Goal: Find specific page/section: Find specific page/section

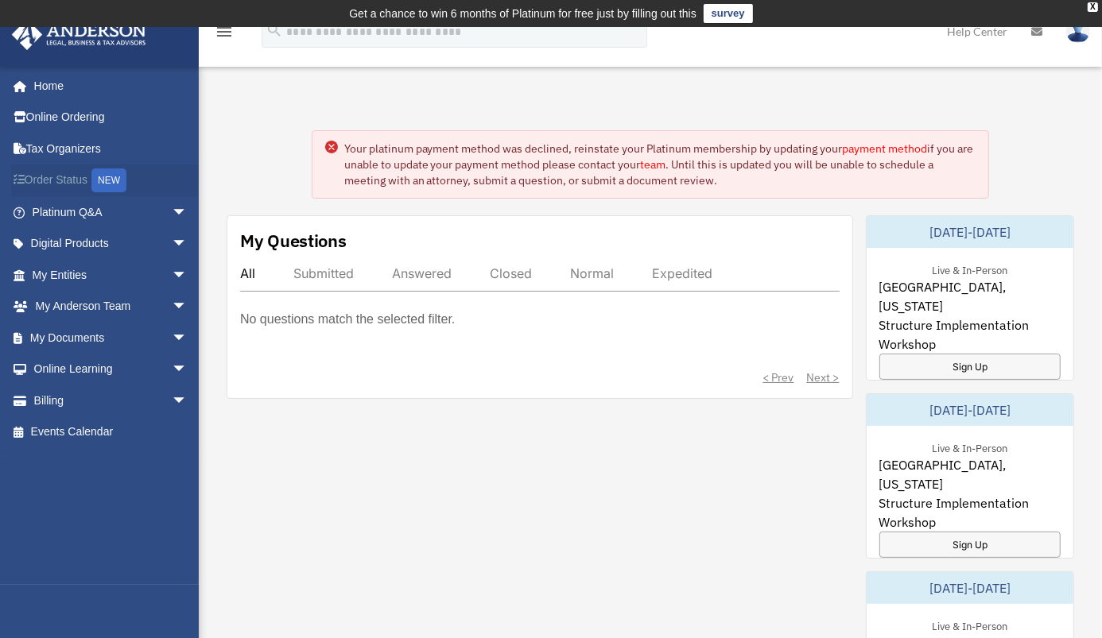
click at [74, 176] on link "Order Status NEW" at bounding box center [111, 181] width 200 height 33
click at [50, 271] on link "My Entities arrow_drop_down" at bounding box center [111, 275] width 200 height 32
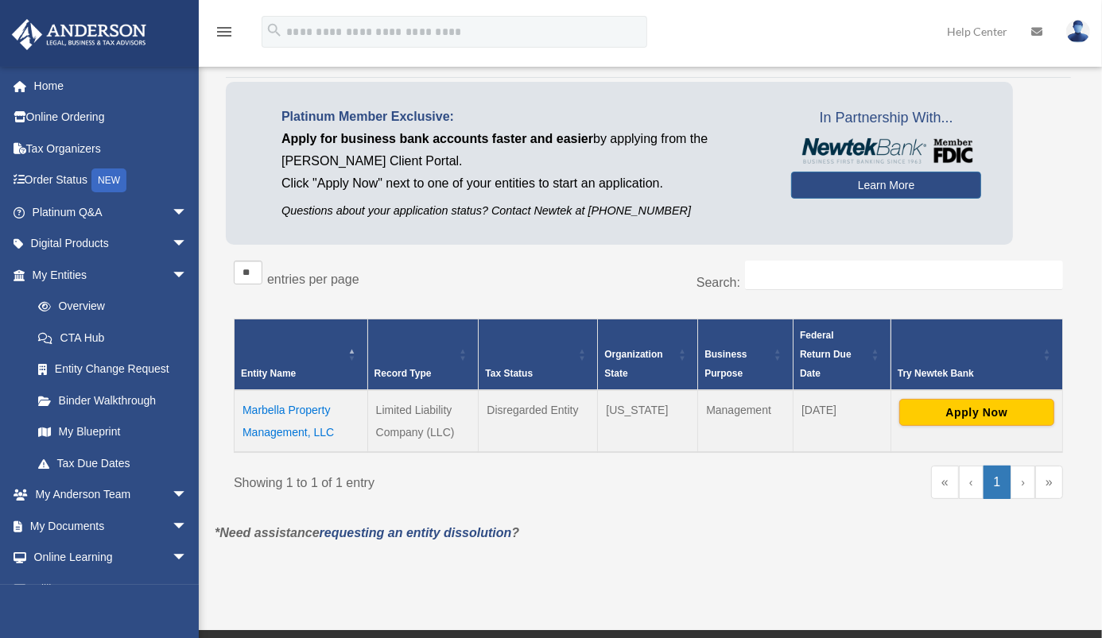
scroll to position [105, 0]
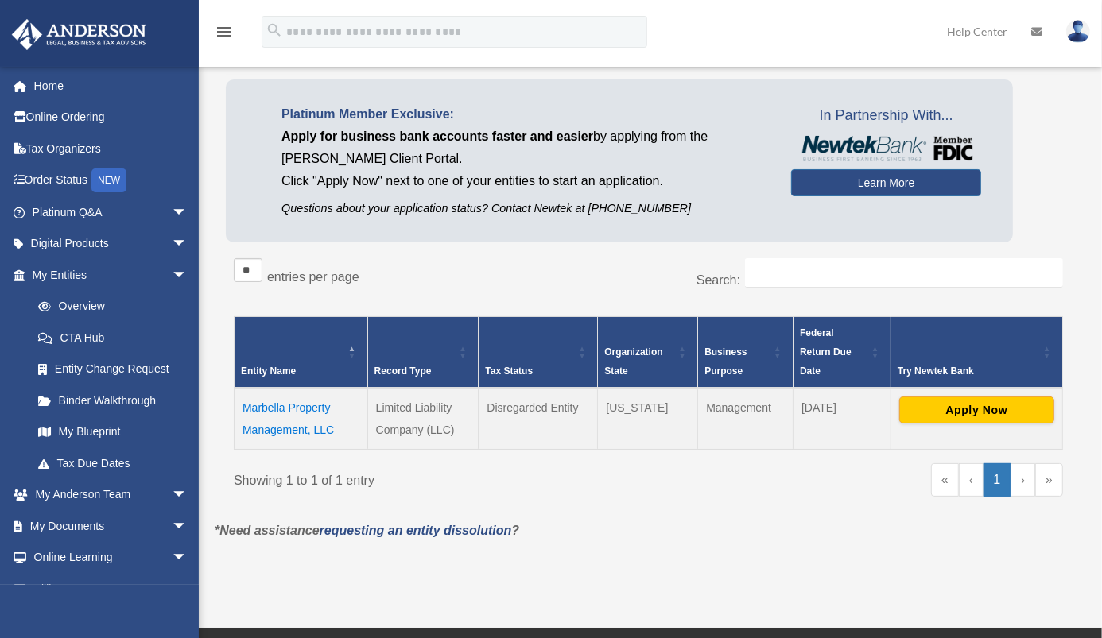
click at [312, 413] on td "Marbella Property Management, LLC" at bounding box center [301, 419] width 134 height 62
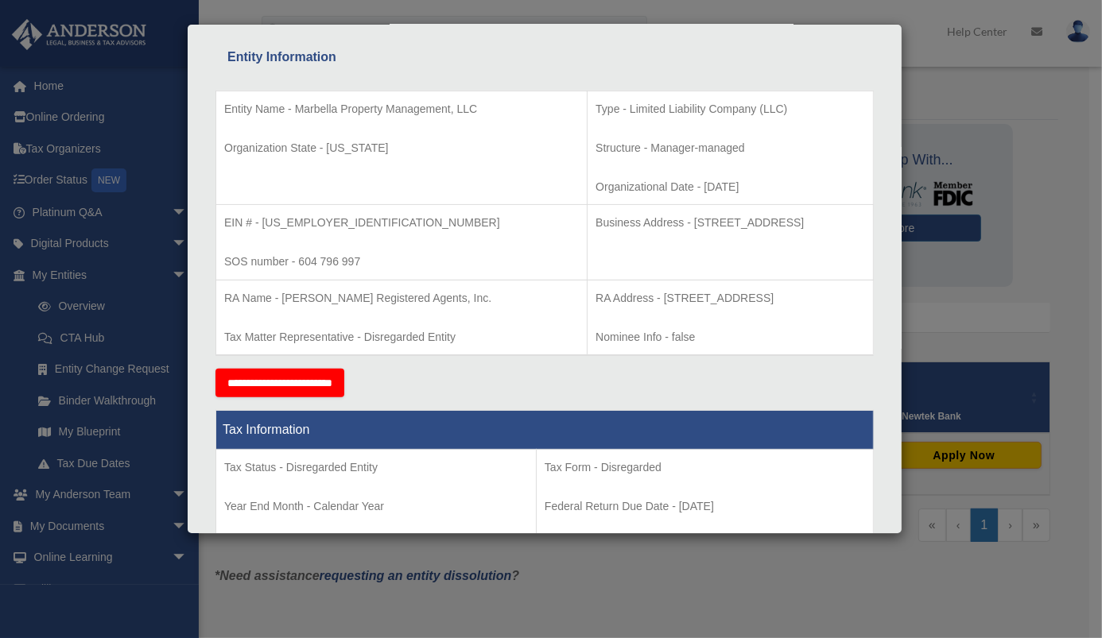
scroll to position [0, 0]
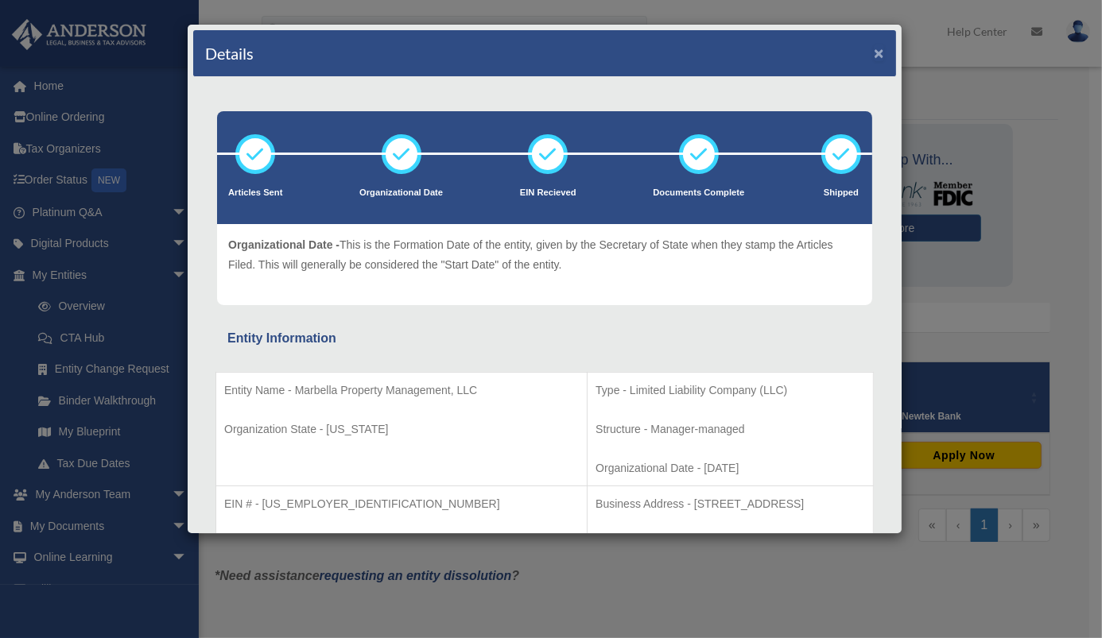
click at [874, 56] on button "×" at bounding box center [879, 53] width 10 height 17
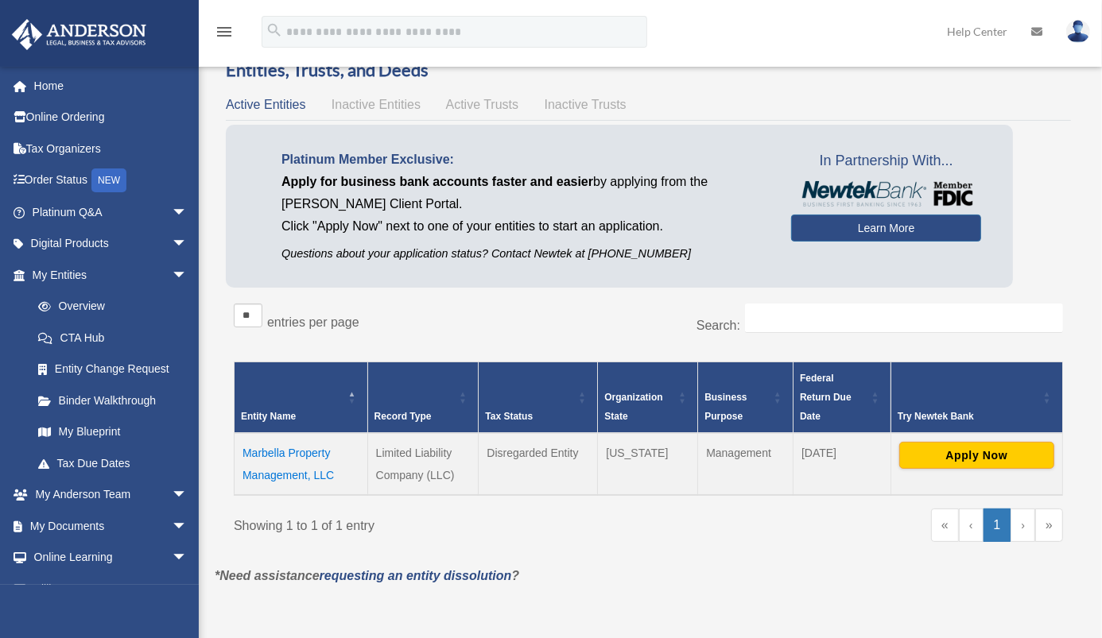
click at [1076, 33] on img at bounding box center [1078, 31] width 24 height 23
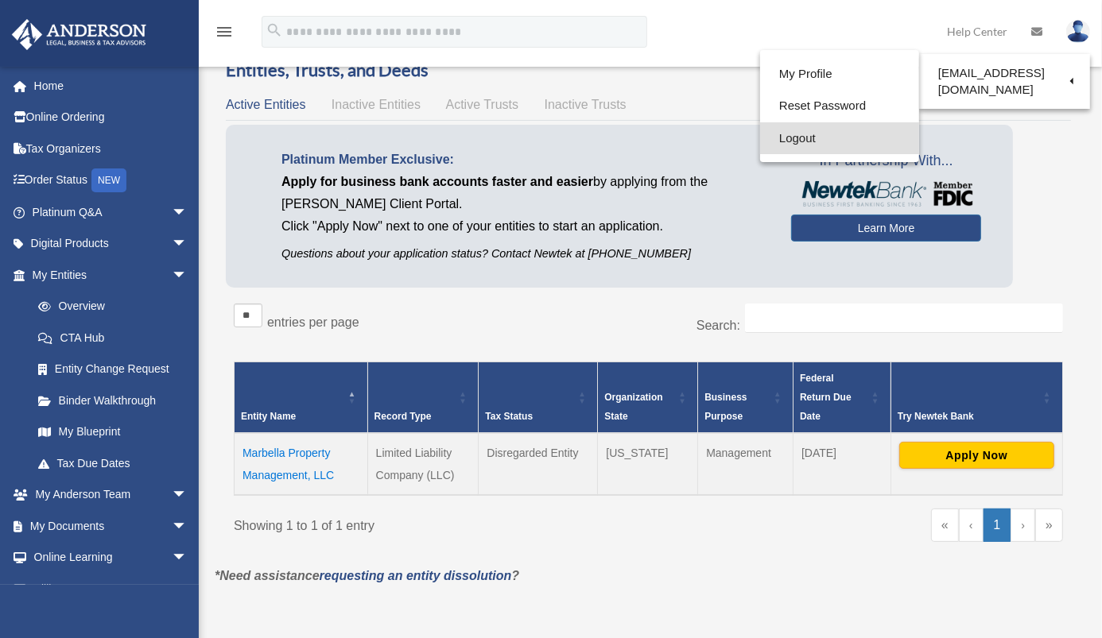
click at [817, 141] on link "Logout" at bounding box center [839, 138] width 159 height 33
